Goal: Task Accomplishment & Management: Manage account settings

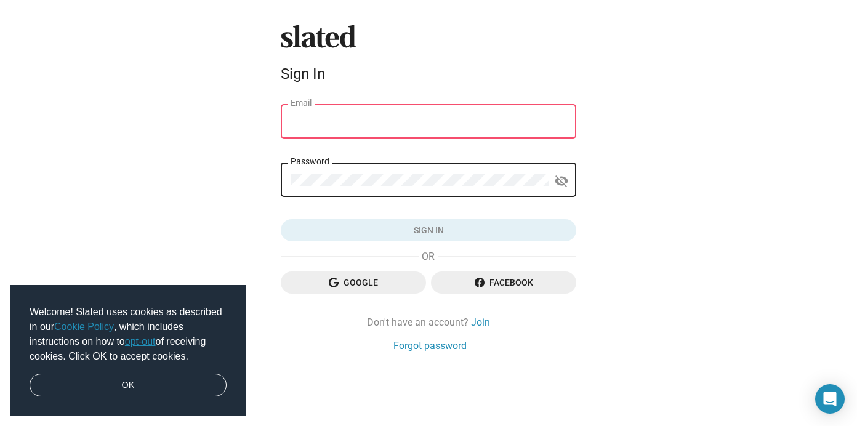
click at [147, 341] on link "opt-out" at bounding box center [140, 341] width 31 height 10
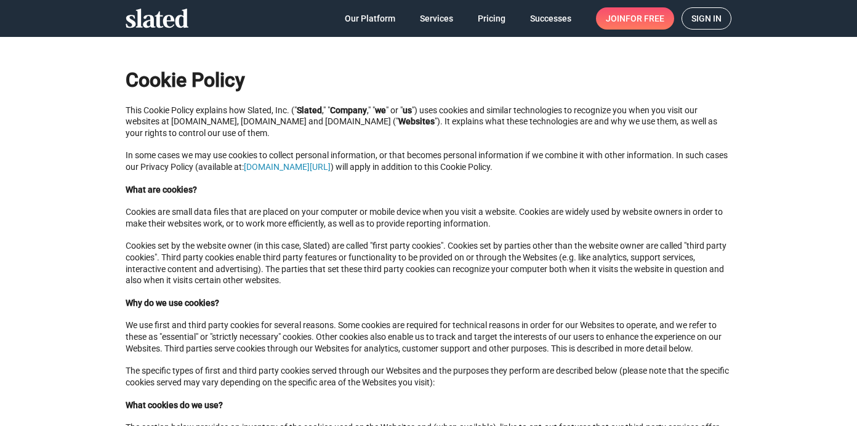
scroll to position [356, 0]
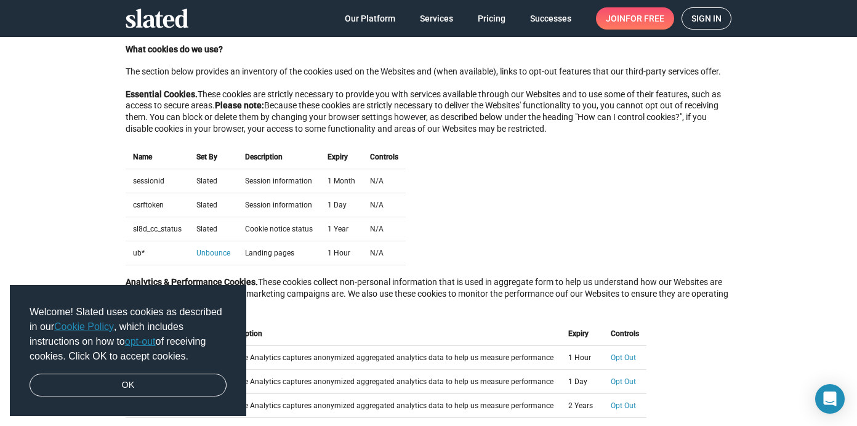
click at [533, 163] on div "Name Set By Description Expiry Controls sessionid Slated Session information 1 …" at bounding box center [429, 205] width 606 height 120
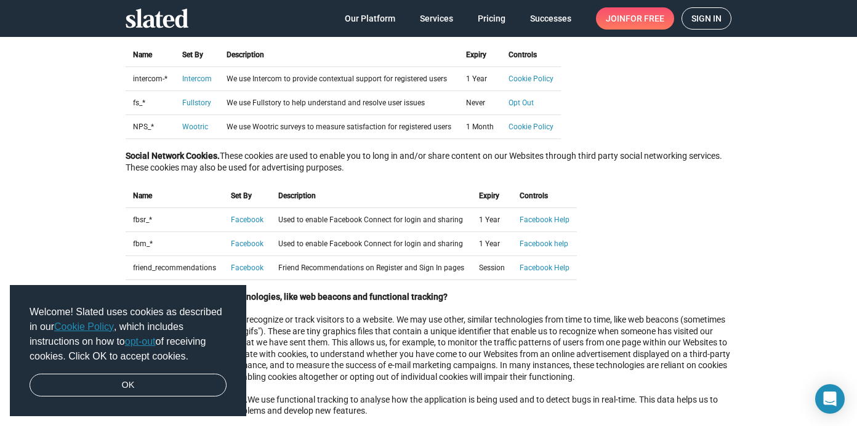
scroll to position [827, 0]
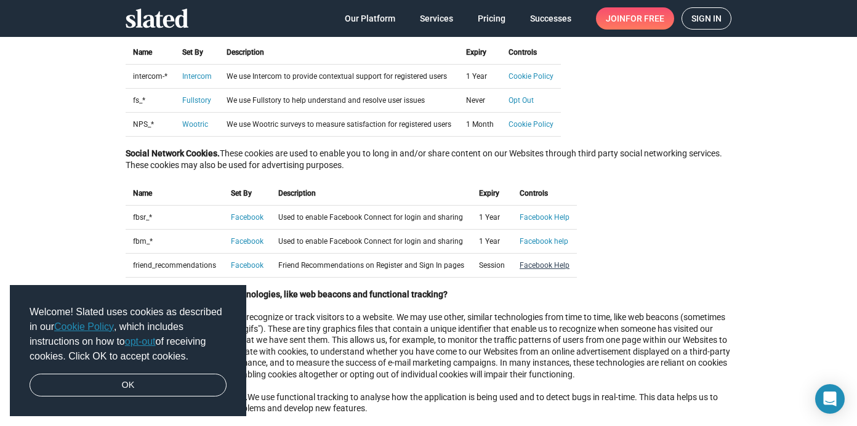
click at [533, 261] on link "Facebook Help" at bounding box center [545, 265] width 50 height 9
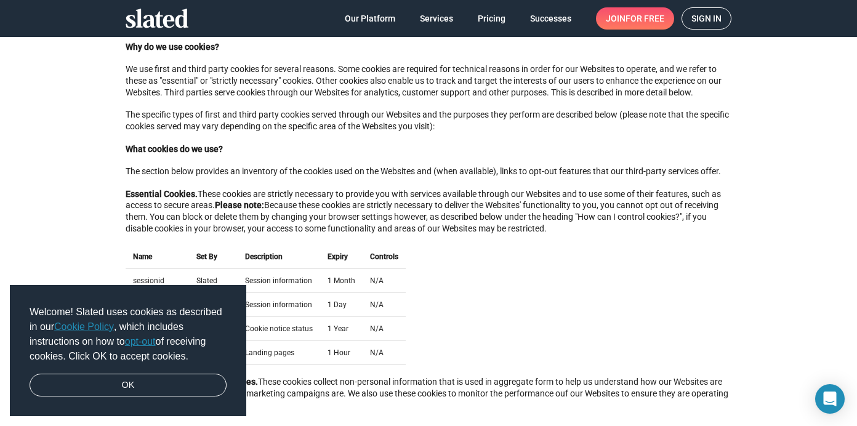
scroll to position [199, 0]
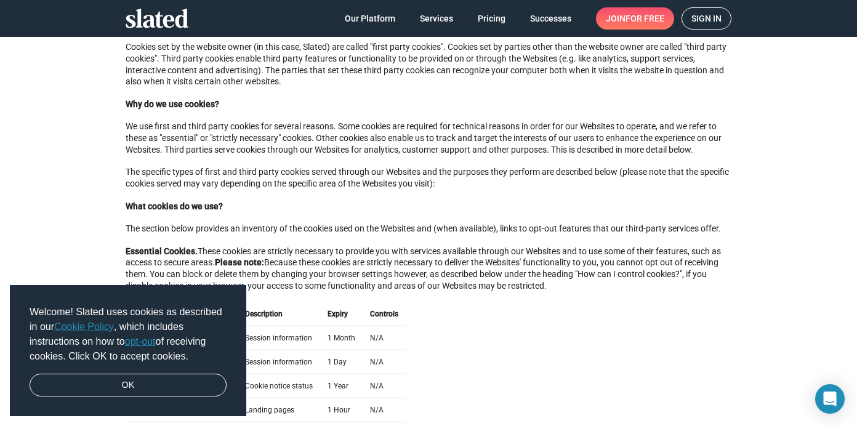
drag, startPoint x: 45, startPoint y: 170, endPoint x: 86, endPoint y: 165, distance: 40.9
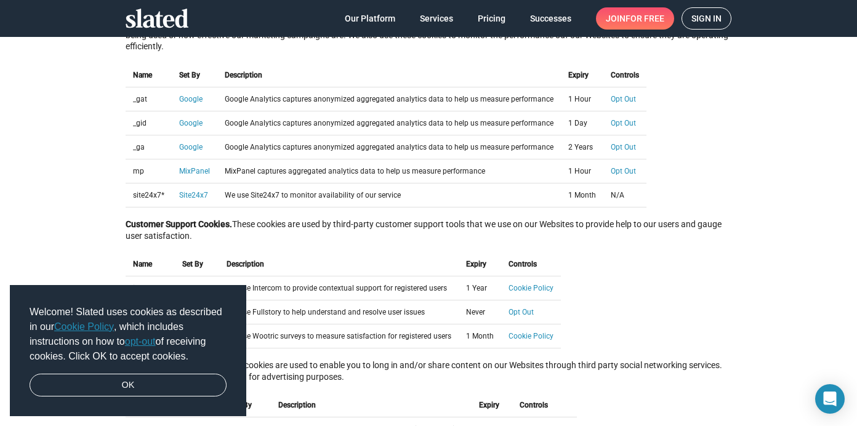
scroll to position [613, 0]
click at [611, 168] on link "Opt Out" at bounding box center [623, 172] width 25 height 9
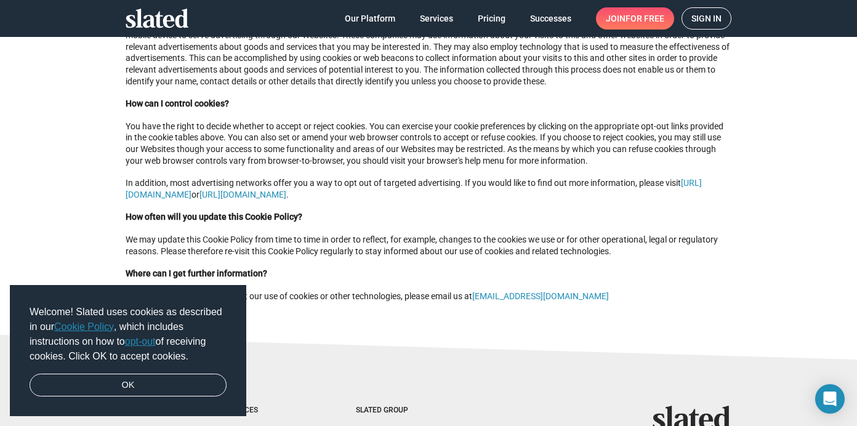
scroll to position [1396, 0]
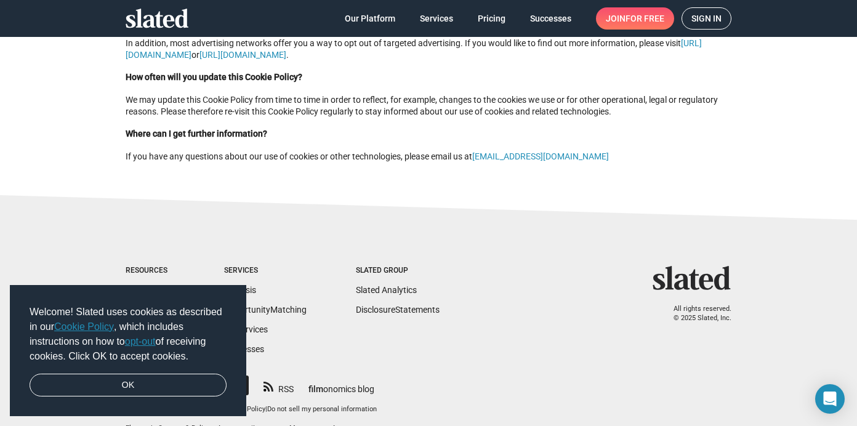
click at [68, 192] on sl-footer "Resources About Slated Press Help & FAQs Jobs Services Analysis Opportunity Mat…" at bounding box center [428, 321] width 857 height 259
click at [131, 388] on link "OK" at bounding box center [128, 385] width 197 height 23
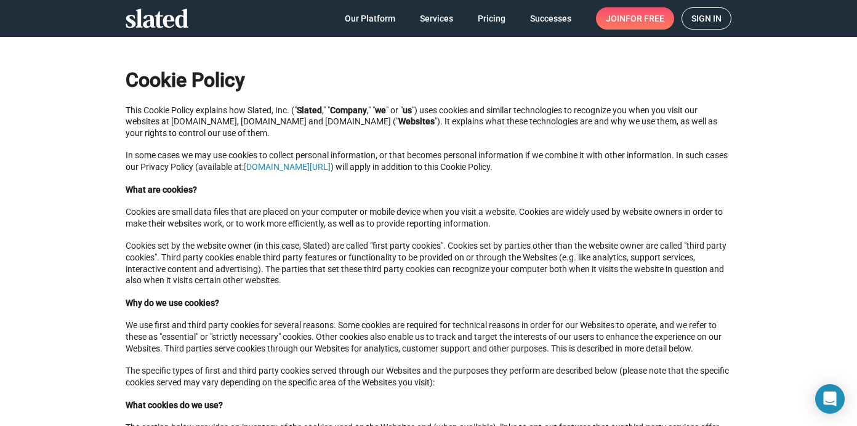
scroll to position [0, 0]
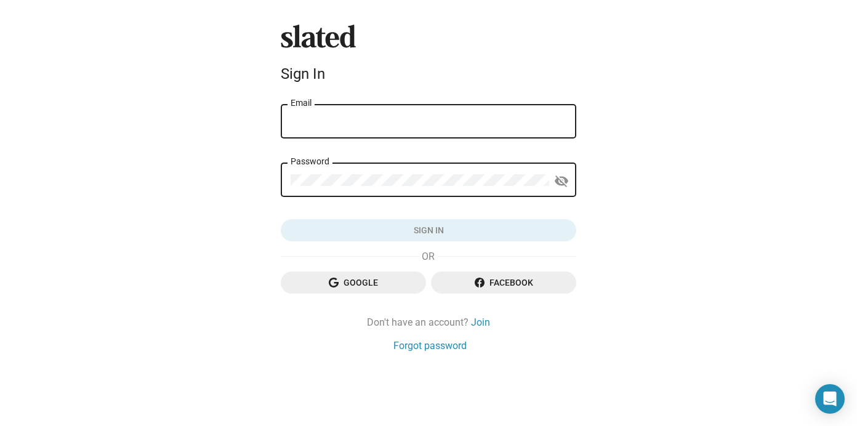
type input "[EMAIL_ADDRESS][DOMAIN_NAME]"
click at [377, 168] on div "Password" at bounding box center [420, 179] width 259 height 36
